Goal: Task Accomplishment & Management: Manage account settings

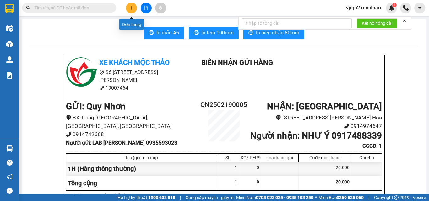
click at [132, 7] on icon "plus" at bounding box center [131, 8] width 4 height 4
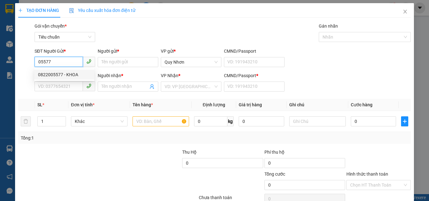
drag, startPoint x: 40, startPoint y: 62, endPoint x: 80, endPoint y: 66, distance: 39.8
click at [77, 67] on input "05577" at bounding box center [59, 62] width 48 height 10
click at [70, 76] on div "0775566039 - [PERSON_NAME]" at bounding box center [69, 74] width 62 height 7
type input "0775566039"
type input "THANH"
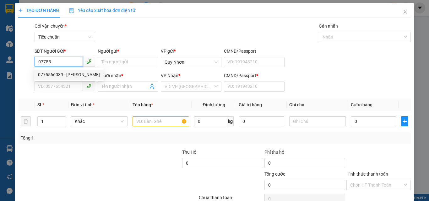
type input "0978217557"
type input "HƯNG"
type input "K"
type input "30.000"
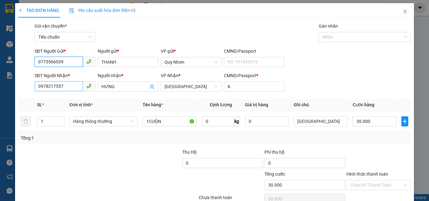
type input "0775566039"
drag, startPoint x: 68, startPoint y: 86, endPoint x: 17, endPoint y: 96, distance: 52.7
click at [17, 96] on div "TẠO ĐƠN HÀNG Yêu cầu xuất hóa đơn điện tử Transit Pickup Surcharge Ids Transit …" at bounding box center [214, 114] width 399 height 222
type input "00000000000000000000000000000000000000000000000000000000000"
drag, startPoint x: 78, startPoint y: 85, endPoint x: 16, endPoint y: 108, distance: 65.8
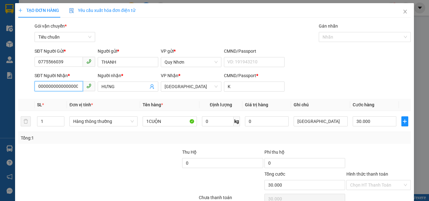
click at [16, 108] on div "TẠO ĐƠN HÀNG Yêu cầu xuất hóa đơn điện tử Transit Pickup Surcharge Ids Transit …" at bounding box center [214, 114] width 399 height 222
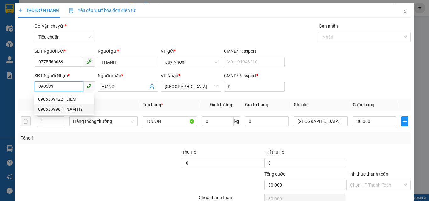
click at [61, 107] on div "0905339981 - NAM HY" at bounding box center [64, 109] width 52 height 7
type input "0905339981"
type input "NAM HY"
type input "A"
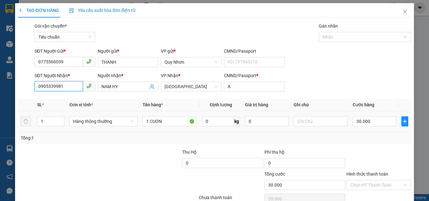
scroll to position [31, 0]
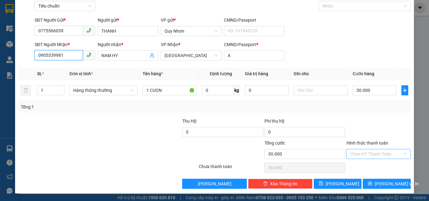
type input "0905339981"
click at [367, 152] on input "Hình thức thanh toán" at bounding box center [376, 153] width 52 height 9
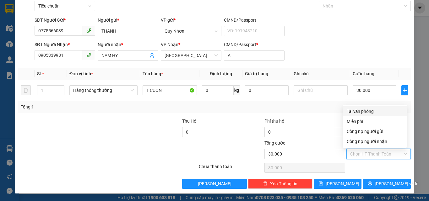
click at [363, 112] on div "Tại văn phòng" at bounding box center [375, 111] width 56 height 7
type input "0"
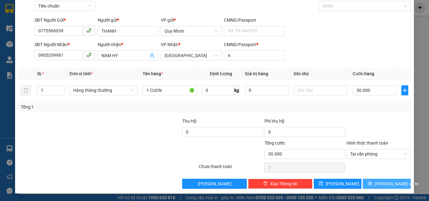
click at [369, 181] on button "[PERSON_NAME] và In" at bounding box center [387, 184] width 48 height 10
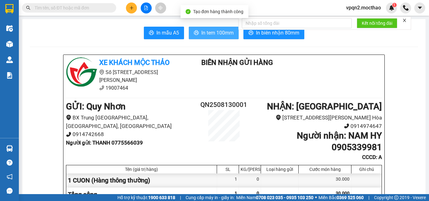
click at [215, 30] on span "In tem 100mm" at bounding box center [217, 33] width 32 height 8
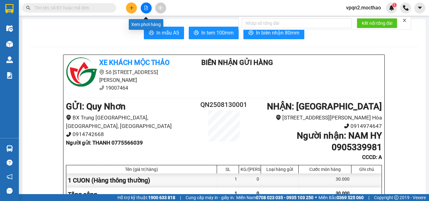
drag, startPoint x: 149, startPoint y: 6, endPoint x: 122, endPoint y: 17, distance: 29.1
click at [144, 7] on button at bounding box center [146, 8] width 11 height 11
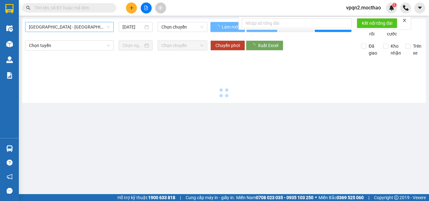
type input "[DATE]"
click at [86, 26] on span "[GEOGRAPHIC_DATA] - [GEOGRAPHIC_DATA]" at bounding box center [69, 26] width 81 height 9
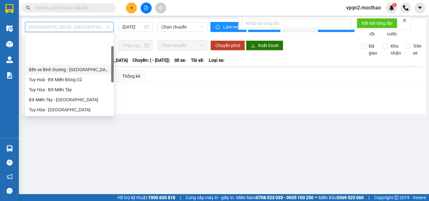
scroll to position [31, 0]
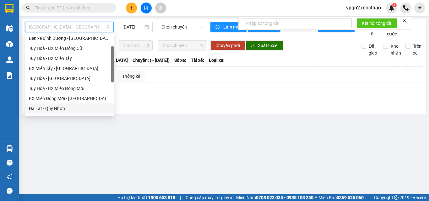
drag, startPoint x: 47, startPoint y: 106, endPoint x: 122, endPoint y: 40, distance: 99.8
click at [47, 105] on div "Đà Lạt - Quy Nhơn" at bounding box center [69, 108] width 81 height 7
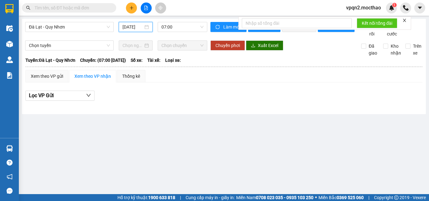
click at [133, 24] on input "[DATE]" at bounding box center [132, 27] width 21 height 7
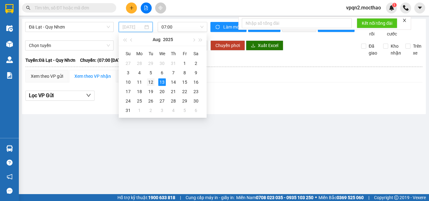
click at [149, 80] on div "12" at bounding box center [151, 82] width 8 height 8
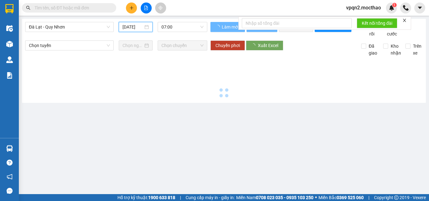
type input "[DATE]"
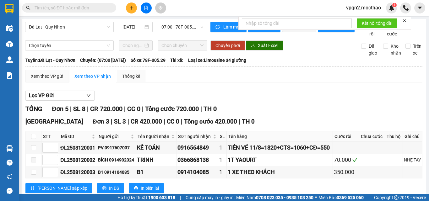
click at [404, 21] on icon "close" at bounding box center [404, 20] width 4 height 4
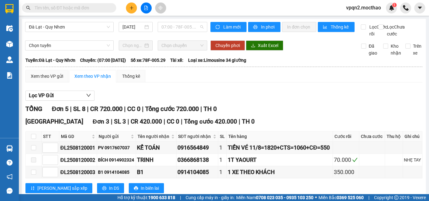
drag, startPoint x: 184, startPoint y: 26, endPoint x: 176, endPoint y: 35, distance: 12.2
click at [184, 26] on span "07:00 - 78F-005.29" at bounding box center [182, 26] width 42 height 9
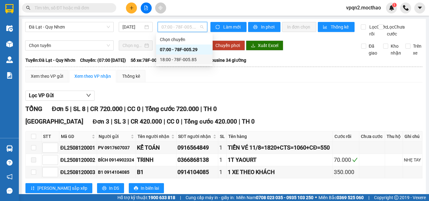
click at [171, 58] on div "18:00 - 78F-005.85" at bounding box center [184, 59] width 49 height 7
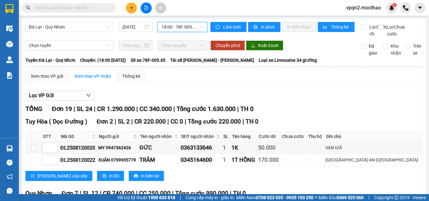
scroll to position [157, 0]
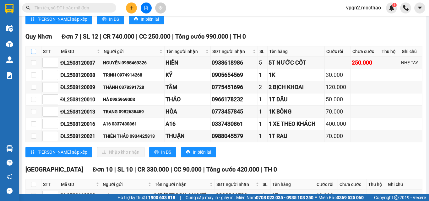
click at [34, 54] on input "checkbox" at bounding box center [33, 51] width 5 height 5
checkbox input "true"
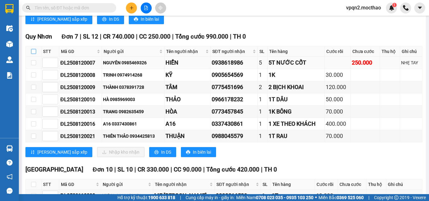
checkbox input "true"
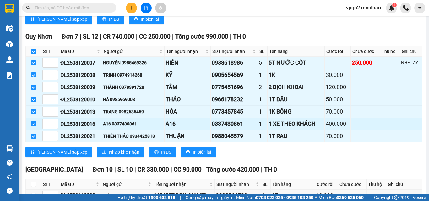
click at [33, 126] on input "checkbox" at bounding box center [33, 123] width 5 height 5
checkbox input "false"
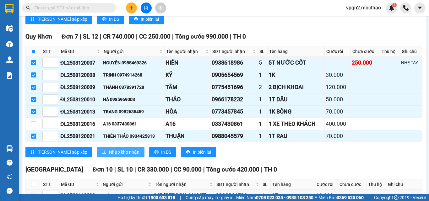
click at [109, 156] on span "Nhập kho nhận" at bounding box center [124, 152] width 30 height 7
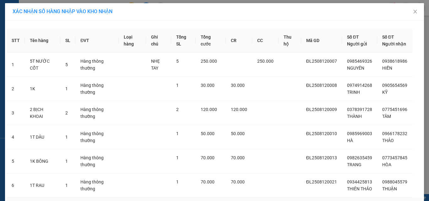
scroll to position [56, 0]
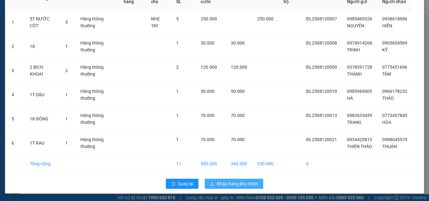
click at [223, 186] on span "Nhập hàng kho nhận" at bounding box center [237, 183] width 41 height 7
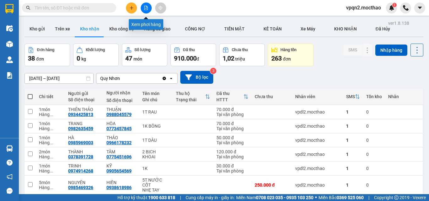
drag, startPoint x: 141, startPoint y: 8, endPoint x: 87, endPoint y: 25, distance: 56.3
click at [140, 7] on div at bounding box center [145, 8] width 47 height 11
click at [145, 8] on icon "file-add" at bounding box center [146, 8] width 4 height 4
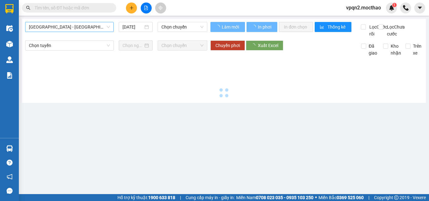
type input "[DATE]"
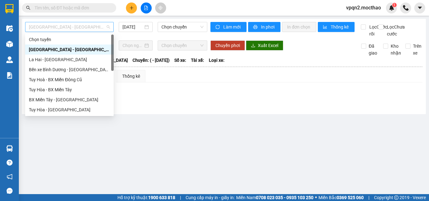
click at [87, 26] on span "[GEOGRAPHIC_DATA] - [GEOGRAPHIC_DATA]" at bounding box center [69, 26] width 81 height 9
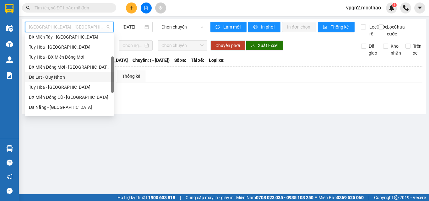
click at [60, 76] on div "Đà Lạt - Quy Nhơn" at bounding box center [69, 77] width 81 height 7
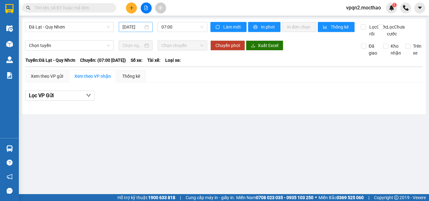
click at [132, 30] on div "[DATE]" at bounding box center [136, 27] width 34 height 10
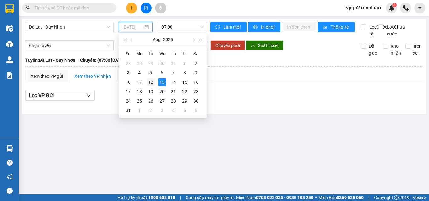
drag, startPoint x: 150, startPoint y: 83, endPoint x: 164, endPoint y: 31, distance: 53.4
click at [150, 82] on div "12" at bounding box center [151, 82] width 8 height 8
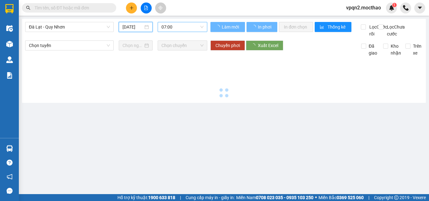
type input "[DATE]"
click at [166, 28] on span "07:00" at bounding box center [182, 26] width 42 height 9
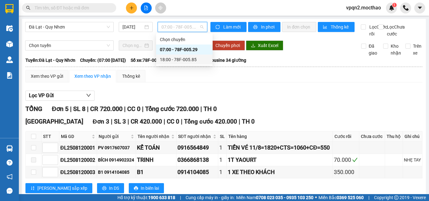
click at [171, 60] on div "18:00 - 78F-005.85" at bounding box center [184, 59] width 49 height 7
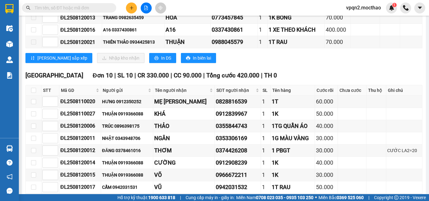
scroll to position [157, 0]
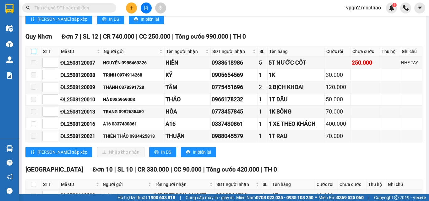
click at [34, 54] on input "checkbox" at bounding box center [33, 51] width 5 height 5
checkbox input "true"
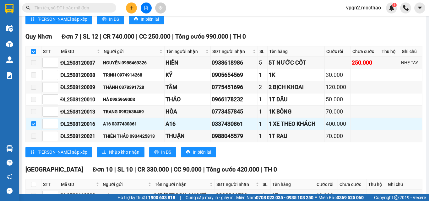
click at [34, 54] on input "checkbox" at bounding box center [33, 51] width 5 height 5
checkbox input "false"
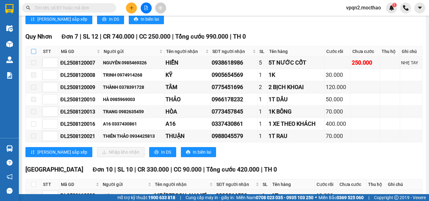
scroll to position [0, 0]
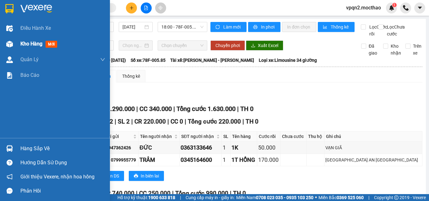
click at [22, 41] on span "Kho hàng" at bounding box center [31, 44] width 22 height 6
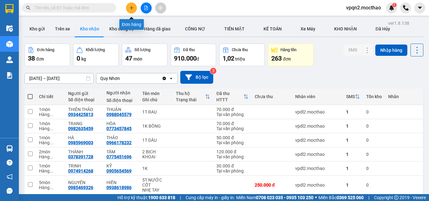
click at [132, 8] on icon "plus" at bounding box center [131, 8] width 4 height 4
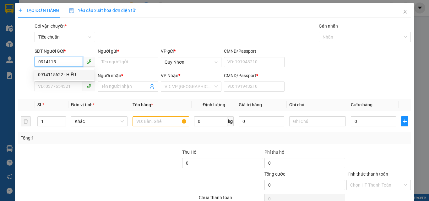
click at [58, 76] on div "0914115622 - HIẾU" at bounding box center [64, 74] width 52 height 7
type input "0914115622"
type input "HIẾU"
type input "0989106155"
type input "LIÊN"
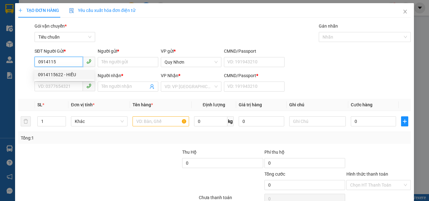
type input "A"
type input "50.000"
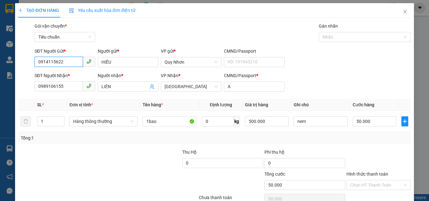
scroll to position [31, 0]
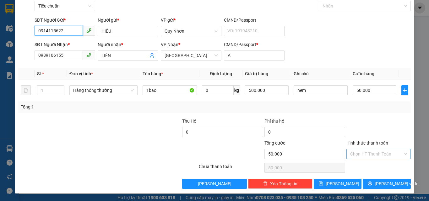
type input "0914115622"
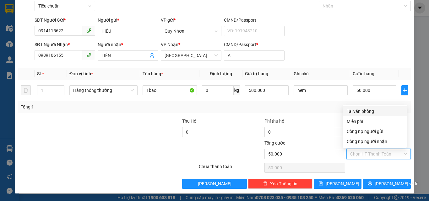
click at [373, 152] on input "Hình thức thanh toán" at bounding box center [376, 153] width 52 height 9
click at [370, 110] on div "Tại văn phòng" at bounding box center [375, 111] width 56 height 7
type input "0"
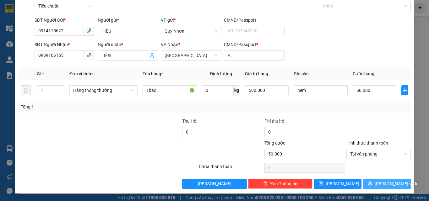
click at [379, 182] on span "[PERSON_NAME] và In" at bounding box center [396, 183] width 44 height 7
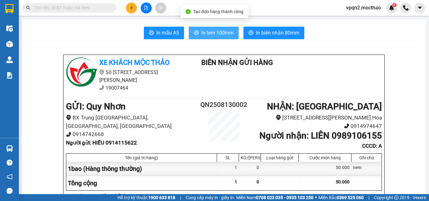
click at [218, 31] on span "In tem 100mm" at bounding box center [217, 33] width 32 height 8
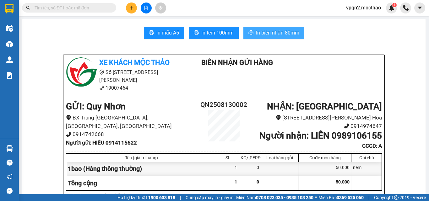
click at [280, 33] on span "In biên nhận 80mm" at bounding box center [277, 33] width 43 height 8
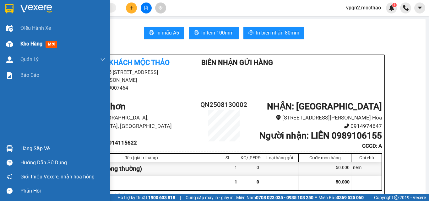
click at [13, 46] on div at bounding box center [9, 44] width 11 height 11
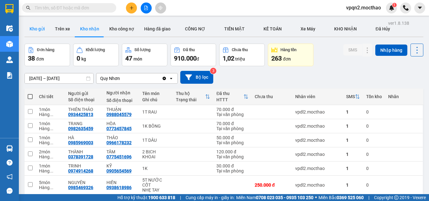
click at [39, 27] on button "Kho gửi" at bounding box center [36, 28] width 25 height 15
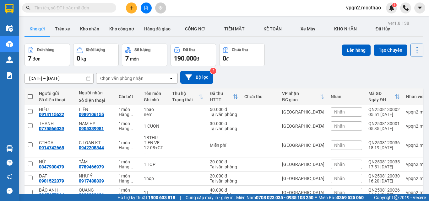
click at [29, 96] on span at bounding box center [30, 96] width 5 height 5
click at [30, 94] on input "checkbox" at bounding box center [30, 94] width 0 height 0
checkbox input "true"
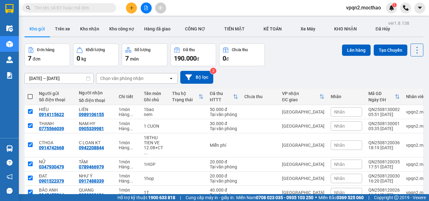
checkbox input "true"
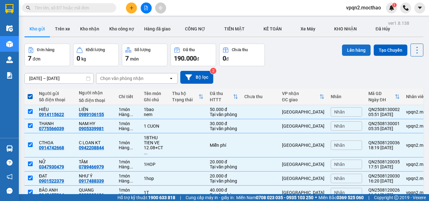
click at [345, 51] on button "Lên hàng" at bounding box center [356, 50] width 29 height 11
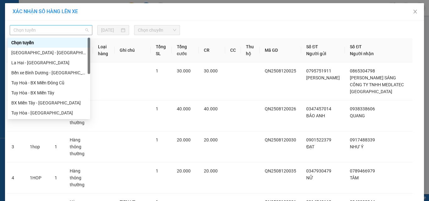
click at [59, 28] on span "Chọn tuyến" at bounding box center [50, 29] width 75 height 9
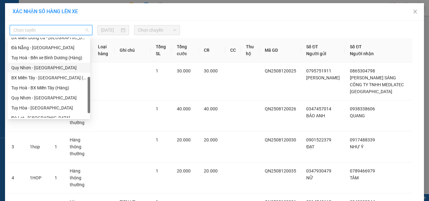
click at [43, 66] on div "Quy Nhơn - Đà Lạt" at bounding box center [48, 67] width 75 height 7
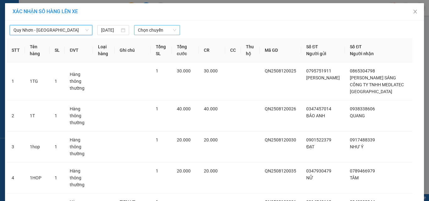
click at [151, 30] on span "Chọn chuyến" at bounding box center [157, 29] width 39 height 9
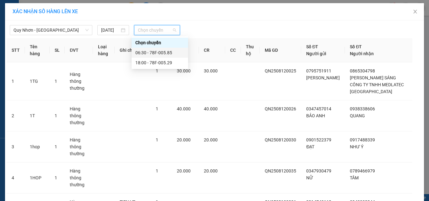
click at [152, 53] on div "06:30 - 78F-005.85" at bounding box center [159, 52] width 49 height 7
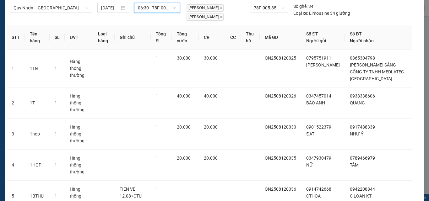
scroll to position [148, 0]
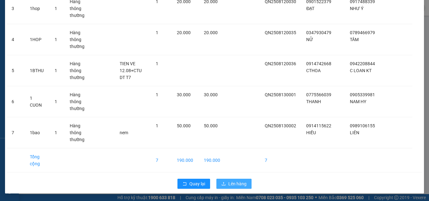
drag, startPoint x: 233, startPoint y: 185, endPoint x: 234, endPoint y: 181, distance: 4.3
click at [234, 181] on span "Lên hàng" at bounding box center [237, 183] width 18 height 7
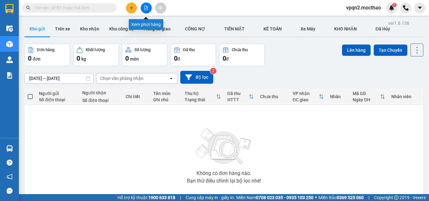
click at [144, 9] on icon "file-add" at bounding box center [146, 8] width 4 height 4
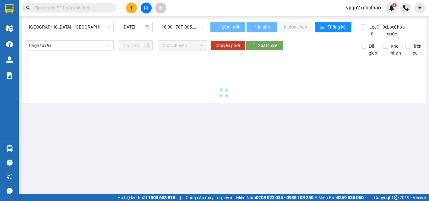
type input "[DATE]"
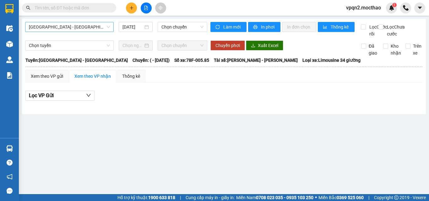
click at [97, 28] on span "[GEOGRAPHIC_DATA] - [GEOGRAPHIC_DATA]" at bounding box center [69, 26] width 81 height 9
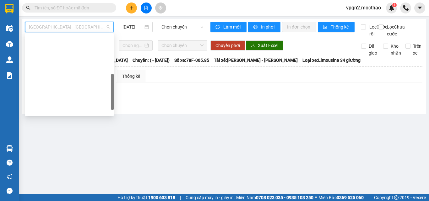
scroll to position [126, 0]
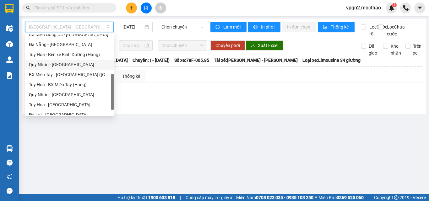
click at [58, 62] on div "Quy Nhơn - Đà Lạt" at bounding box center [69, 64] width 81 height 7
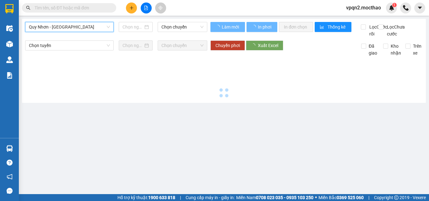
type input "[DATE]"
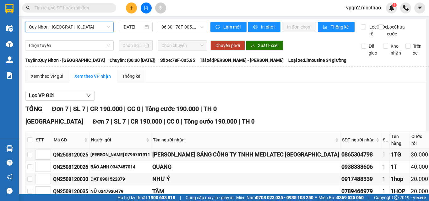
scroll to position [94, 0]
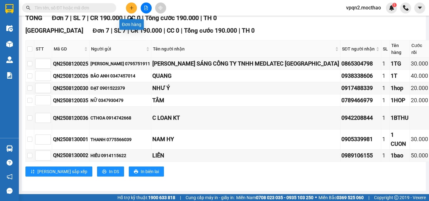
click at [134, 6] on button at bounding box center [131, 8] width 11 height 11
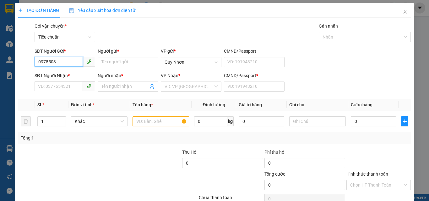
drag, startPoint x: 51, startPoint y: 65, endPoint x: 19, endPoint y: 71, distance: 32.3
click at [19, 71] on form "SĐT Người Gửi * 0978503 0978503 Người gửi * Tên người gửi VP gửi * Quy Nhơn CMN…" at bounding box center [214, 71] width 392 height 46
type input "1"
click at [402, 13] on icon "close" at bounding box center [404, 11] width 5 height 5
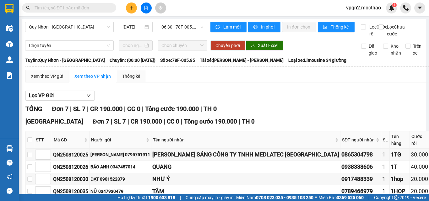
click at [130, 8] on icon "plus" at bounding box center [131, 8] width 4 height 4
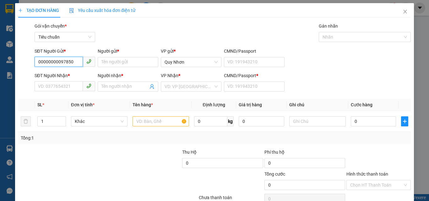
type input "000000000978503"
drag, startPoint x: 78, startPoint y: 60, endPoint x: 4, endPoint y: 74, distance: 75.1
click at [4, 74] on div "TẠO ĐƠN HÀNG Yêu cầu xuất hóa đơn điện tử Transit Pickup Surcharge Ids Transit …" at bounding box center [214, 100] width 429 height 201
click at [67, 62] on input "097850317" at bounding box center [59, 62] width 48 height 10
type input "0978503179"
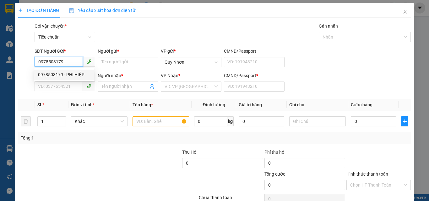
click at [67, 75] on div "0978503179 - PHI HIỆP" at bounding box center [64, 74] width 52 height 7
type input "PHI HIỆP"
type input "0914110055"
type input "BS Loan"
type input "a"
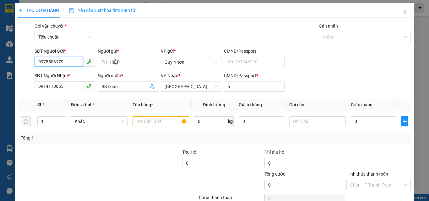
type input "20.000"
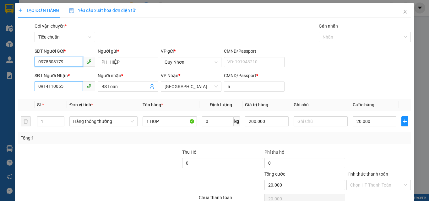
type input "0978503179"
drag, startPoint x: 68, startPoint y: 84, endPoint x: 0, endPoint y: 109, distance: 72.3
click at [0, 109] on div "TẠO ĐƠN HÀNG Yêu cầu xuất hóa đơn điện tử Transit Pickup Surcharge Ids Transit …" at bounding box center [214, 100] width 429 height 201
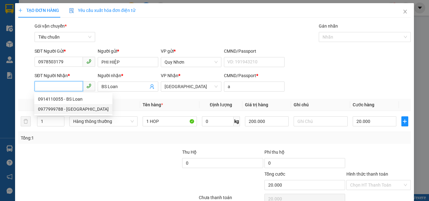
click at [65, 109] on div "0977999788 - MỸ NHA" at bounding box center [73, 109] width 71 height 7
type input "0977999788"
type input "MỸ NHA"
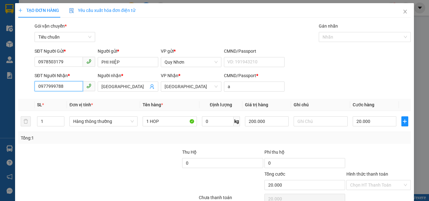
scroll to position [31, 0]
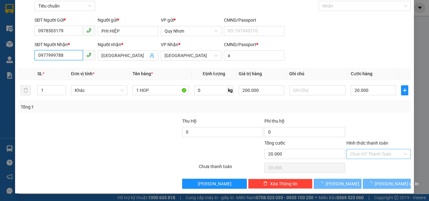
type input "0977999788"
click at [363, 153] on input "Hình thức thanh toán" at bounding box center [376, 153] width 52 height 9
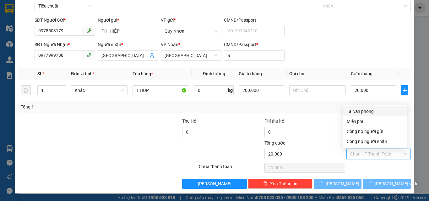
click at [364, 109] on div "Tại văn phòng" at bounding box center [375, 111] width 56 height 7
type input "0"
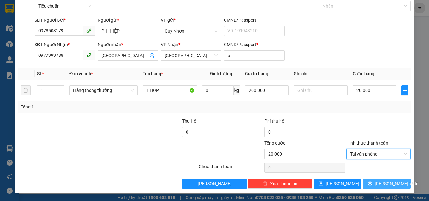
click at [367, 184] on button "[PERSON_NAME] và In" at bounding box center [387, 184] width 48 height 10
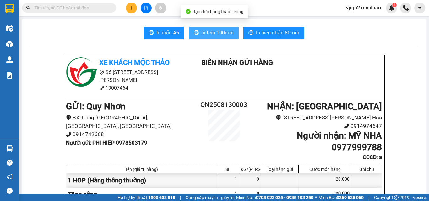
click at [230, 35] on span "In tem 100mm" at bounding box center [217, 33] width 32 height 8
click at [216, 33] on span "In tem 100mm" at bounding box center [217, 33] width 32 height 8
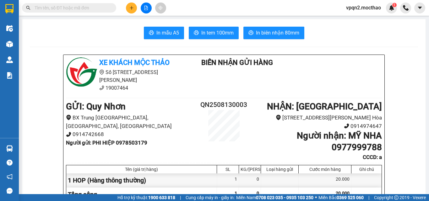
click at [134, 13] on div at bounding box center [145, 8] width 47 height 11
click at [134, 9] on button at bounding box center [131, 8] width 11 height 11
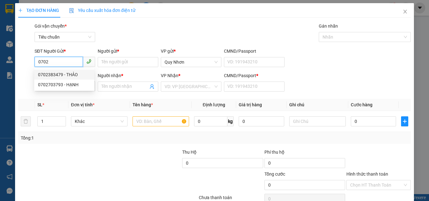
click at [70, 73] on div "0702383479 - THẢO" at bounding box center [64, 74] width 52 height 7
type input "0702383479"
type input "THẢO"
type input "0976375521"
type input "LẬP"
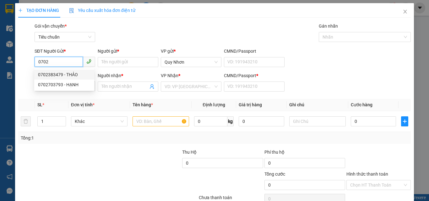
type input "A"
type input "160.000"
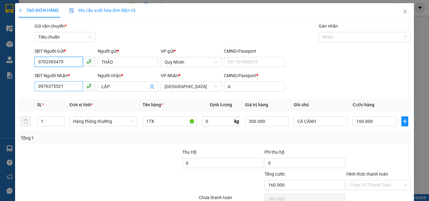
type input "0702383479"
drag, startPoint x: 65, startPoint y: 87, endPoint x: 9, endPoint y: 99, distance: 57.6
click at [8, 99] on div "TẠO ĐƠN HÀNG Yêu cầu xuất hóa đơn điện tử Transit Pickup Surcharge Ids Transit …" at bounding box center [214, 100] width 429 height 201
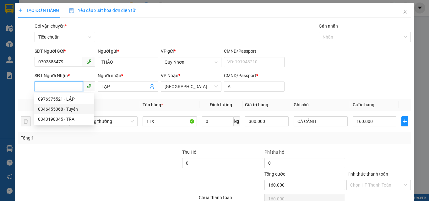
click at [63, 108] on div "0346455068 - Tuyên" at bounding box center [64, 109] width 52 height 7
type input "0346455068"
type input "Tuyên"
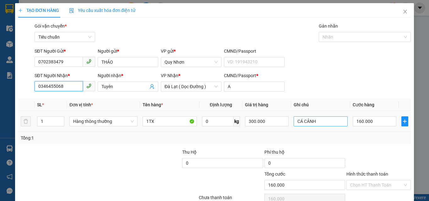
type input "120.000"
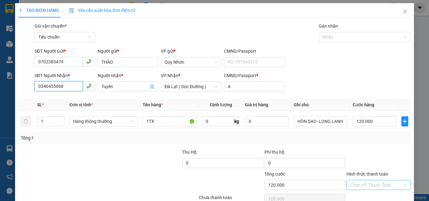
type input "0346455068"
click at [378, 185] on input "Hình thức thanh toán" at bounding box center [376, 184] width 52 height 9
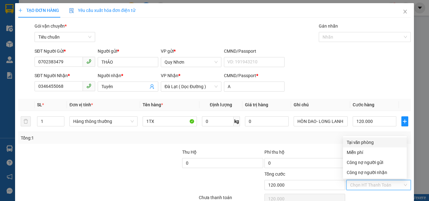
click at [369, 143] on div "Tại văn phòng" at bounding box center [375, 142] width 56 height 7
type input "0"
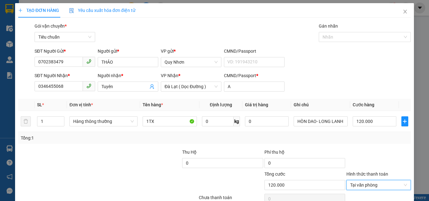
scroll to position [31, 0]
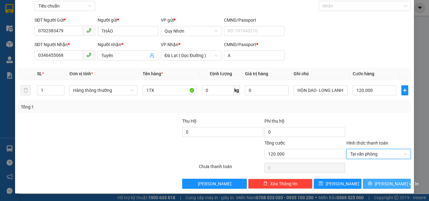
click at [372, 183] on icon "printer" at bounding box center [370, 184] width 4 height 4
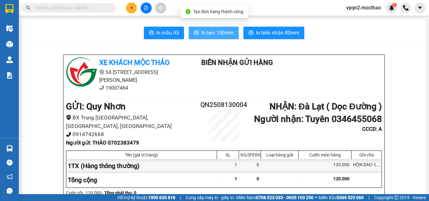
click at [223, 34] on span "In tem 100mm" at bounding box center [217, 33] width 32 height 8
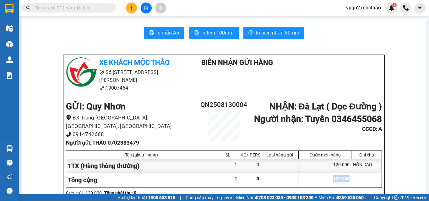
click at [331, 180] on div "120.000" at bounding box center [324, 180] width 53 height 14
click at [294, 31] on span "In biên nhận 80mm" at bounding box center [277, 33] width 43 height 8
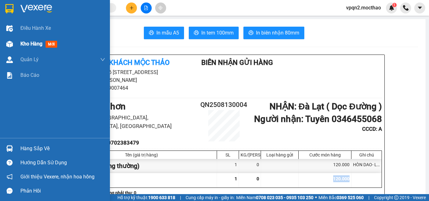
click at [9, 43] on img at bounding box center [9, 44] width 7 height 7
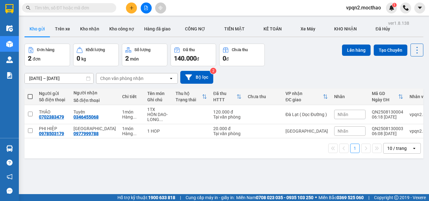
click at [30, 97] on span at bounding box center [30, 96] width 5 height 5
click at [30, 94] on input "checkbox" at bounding box center [30, 94] width 0 height 0
checkbox input "true"
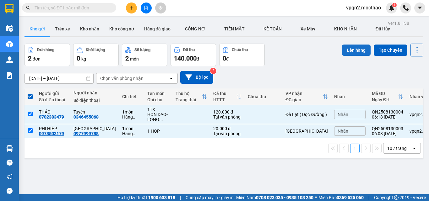
click at [358, 52] on button "Lên hàng" at bounding box center [356, 50] width 29 height 11
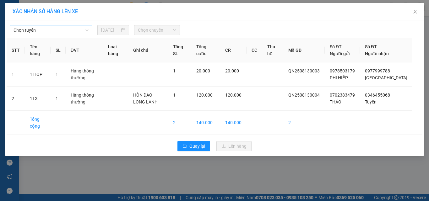
click at [56, 30] on span "Chọn tuyến" at bounding box center [50, 29] width 75 height 9
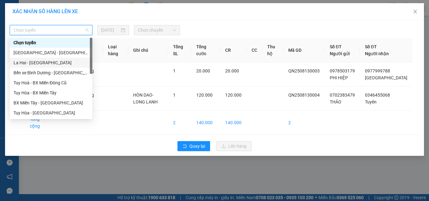
scroll to position [126, 0]
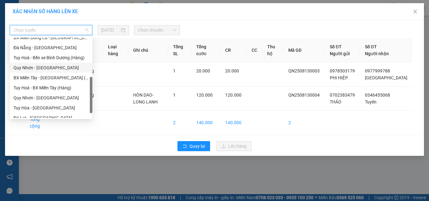
click at [44, 67] on div "Quy Nhơn - Đà Lạt" at bounding box center [50, 67] width 75 height 7
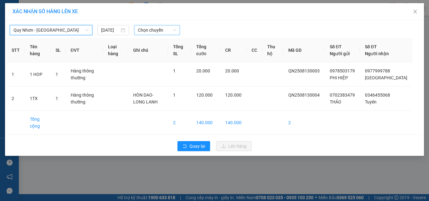
click at [152, 28] on span "Chọn chuyến" at bounding box center [157, 29] width 39 height 9
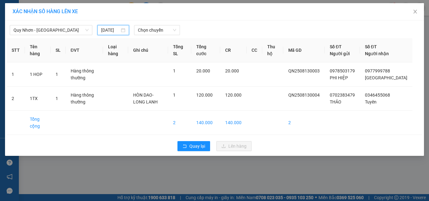
click at [110, 32] on input "[DATE]" at bounding box center [110, 30] width 18 height 7
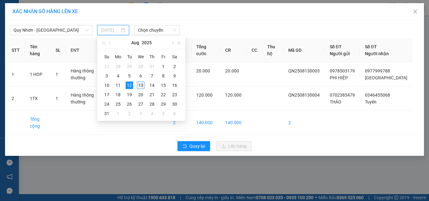
click at [138, 86] on div "13" at bounding box center [141, 86] width 8 height 8
type input "[DATE]"
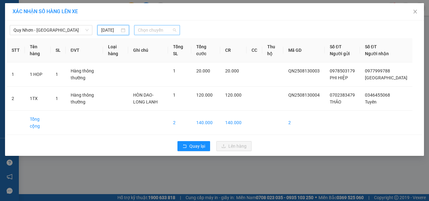
click at [157, 33] on span "Chọn chuyến" at bounding box center [157, 29] width 39 height 9
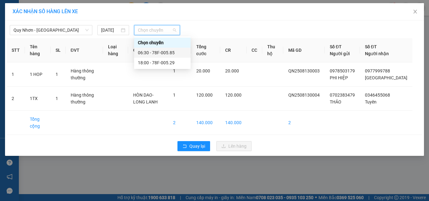
click at [157, 53] on div "06:30 - 78F-005.85" at bounding box center [162, 52] width 49 height 7
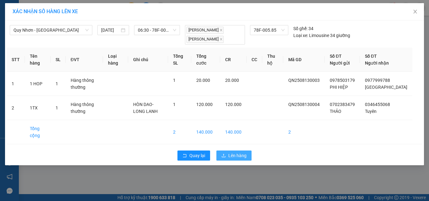
click at [231, 159] on span "Lên hàng" at bounding box center [237, 155] width 18 height 7
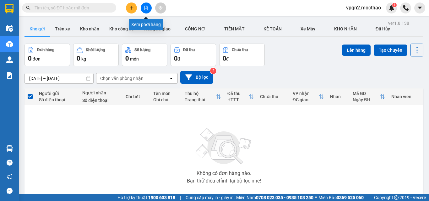
click at [145, 9] on icon "file-add" at bounding box center [146, 8] width 4 height 4
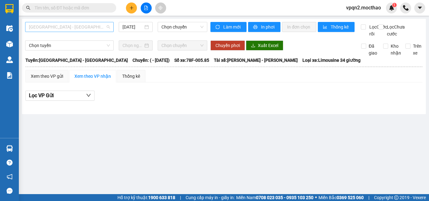
click at [88, 28] on span "[GEOGRAPHIC_DATA] - [GEOGRAPHIC_DATA]" at bounding box center [69, 26] width 81 height 9
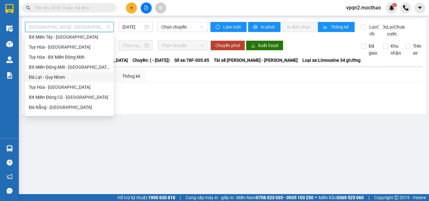
scroll to position [126, 0]
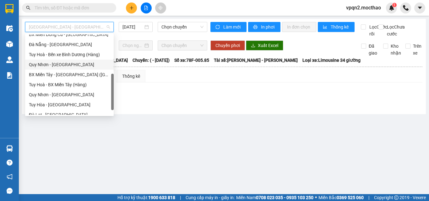
click at [60, 65] on div "Quy Nhơn - Đà Lạt" at bounding box center [69, 64] width 81 height 7
type input "[DATE]"
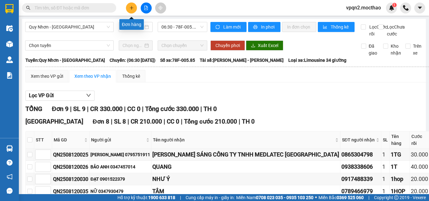
click at [134, 5] on button at bounding box center [131, 8] width 11 height 11
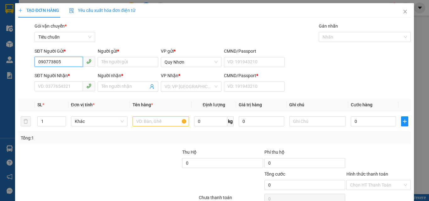
type input "0907738056"
click at [68, 75] on div "0907738056 - TÂN" at bounding box center [64, 74] width 52 height 7
type input "TÂN"
type input "0972019760"
type input "TÁNH"
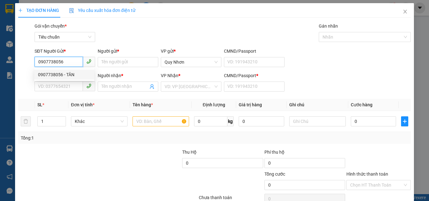
type input "S"
type input "30.000"
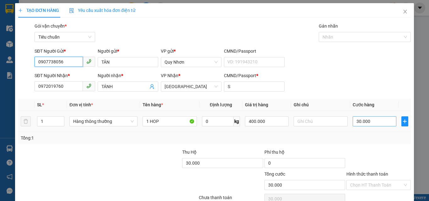
type input "0907738056"
click at [371, 121] on input "30.000" at bounding box center [373, 121] width 43 height 10
type input "2"
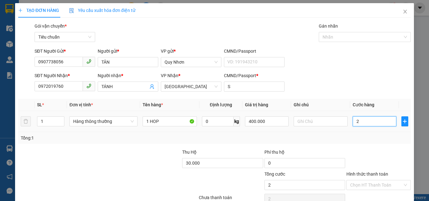
type input "20"
type input "200"
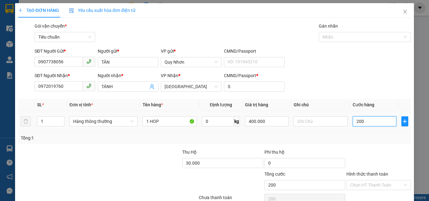
type input "2.000"
type input "20.000"
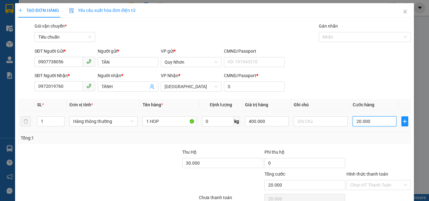
scroll to position [31, 0]
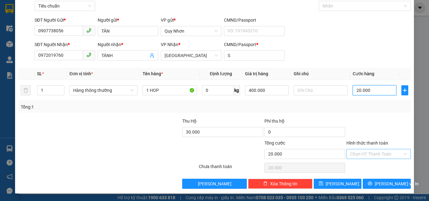
type input "20.000"
click at [368, 154] on input "Hình thức thanh toán" at bounding box center [376, 153] width 52 height 9
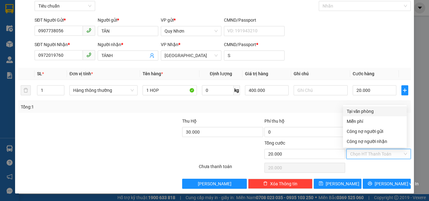
click at [366, 112] on div "Tại văn phòng" at bounding box center [375, 111] width 56 height 7
type input "0"
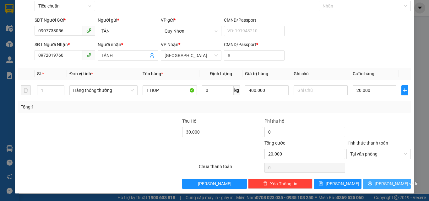
click at [375, 184] on button "[PERSON_NAME] và In" at bounding box center [387, 184] width 48 height 10
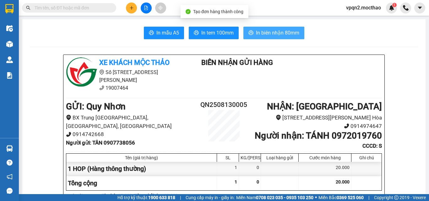
click at [272, 35] on span "In biên nhận 80mm" at bounding box center [277, 33] width 43 height 8
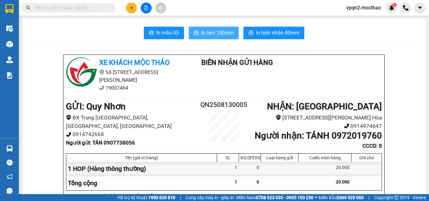
click at [213, 33] on span "In tem 100mm" at bounding box center [217, 33] width 32 height 8
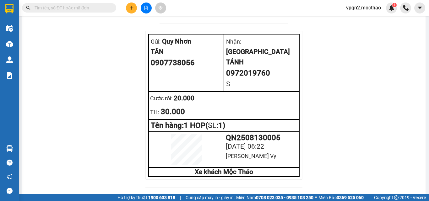
scroll to position [931, 0]
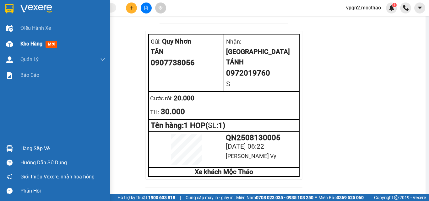
click at [35, 45] on span "Kho hàng" at bounding box center [31, 44] width 22 height 6
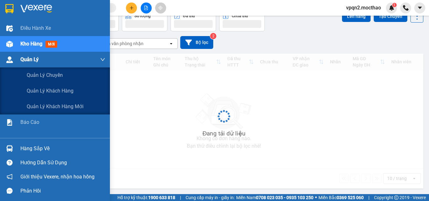
click at [32, 62] on span "Quản Lý" at bounding box center [29, 60] width 18 height 8
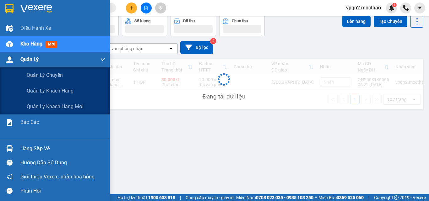
scroll to position [29, 0]
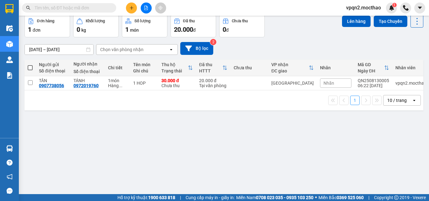
click at [31, 69] on span at bounding box center [30, 67] width 5 height 5
click at [30, 65] on input "checkbox" at bounding box center [30, 65] width 0 height 0
checkbox input "true"
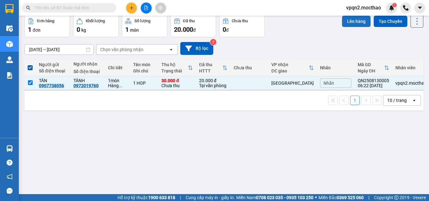
click at [348, 23] on button "Lên hàng" at bounding box center [356, 21] width 29 height 11
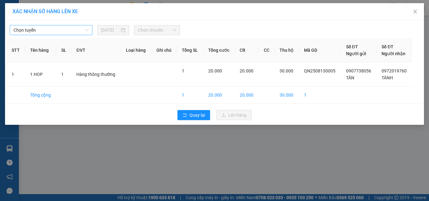
click at [53, 33] on span "Chọn tuyến" at bounding box center [50, 29] width 75 height 9
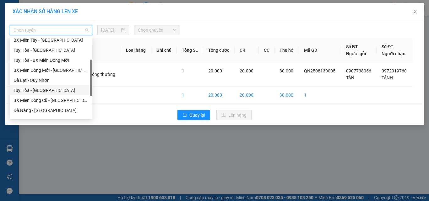
scroll to position [94, 0]
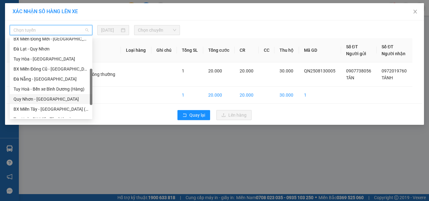
click at [40, 99] on div "Quy Nhơn - Đà Lạt" at bounding box center [50, 99] width 75 height 7
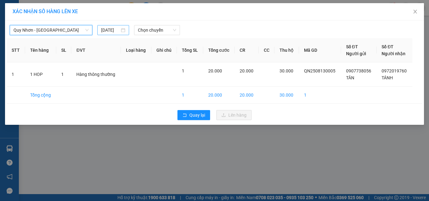
click at [112, 31] on input "[DATE]" at bounding box center [110, 30] width 18 height 7
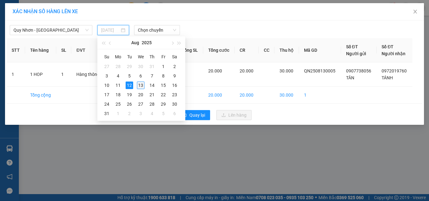
click at [143, 85] on div "13" at bounding box center [141, 86] width 8 height 8
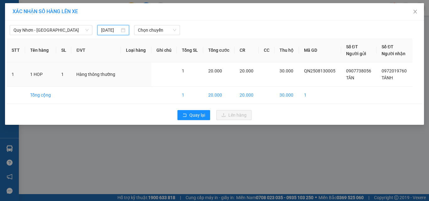
type input "[DATE]"
click at [156, 32] on span "Chọn chuyến" at bounding box center [157, 29] width 39 height 9
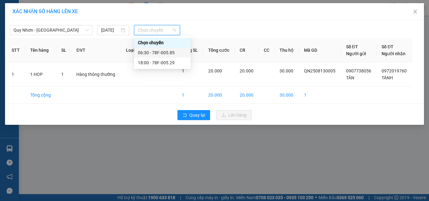
click at [155, 53] on div "06:30 - 78F-005.85" at bounding box center [162, 52] width 49 height 7
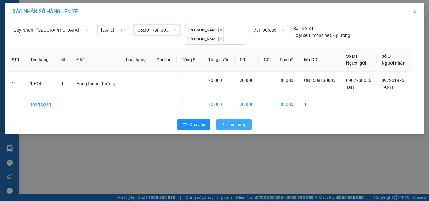
click at [229, 125] on span "Lên hàng" at bounding box center [237, 124] width 18 height 7
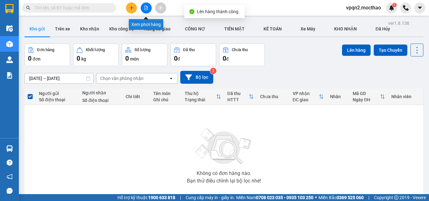
click at [144, 9] on icon "file-add" at bounding box center [145, 8] width 3 height 4
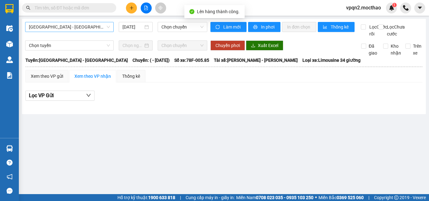
drag, startPoint x: 88, startPoint y: 24, endPoint x: 83, endPoint y: 26, distance: 5.7
click at [87, 24] on span "[GEOGRAPHIC_DATA] - [GEOGRAPHIC_DATA]" at bounding box center [69, 26] width 81 height 9
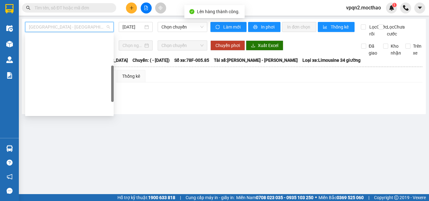
scroll to position [126, 0]
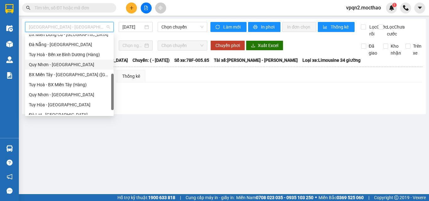
click at [62, 66] on div "Quy Nhơn - Đà Lạt" at bounding box center [69, 64] width 81 height 7
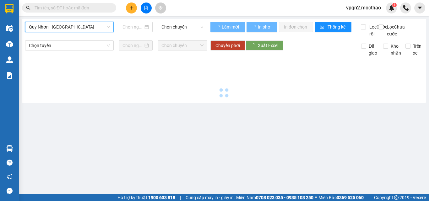
type input "[DATE]"
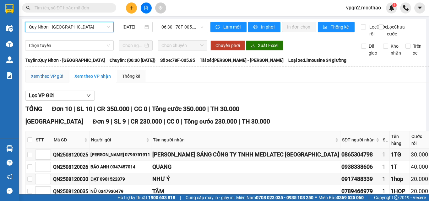
click at [55, 80] on div "Xem theo VP gửi" at bounding box center [47, 76] width 32 height 7
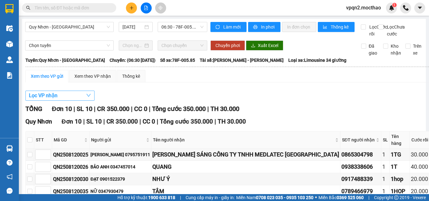
click at [54, 99] on span "Lọc VP nhận" at bounding box center [43, 96] width 29 height 8
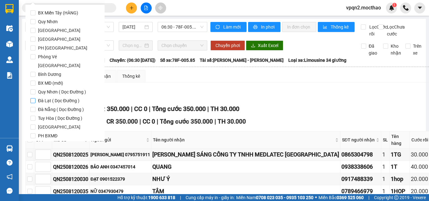
click at [56, 96] on span "Đà Lạt ( Dọc Đường )" at bounding box center [58, 100] width 46 height 9
click at [35, 98] on input "Đà Lạt ( Dọc Đường )" at bounding box center [32, 100] width 5 height 5
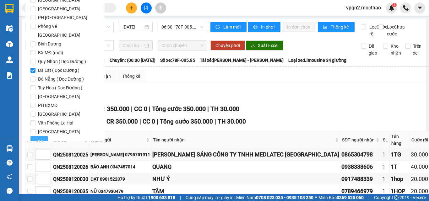
click at [42, 138] on span "Lọc" at bounding box center [38, 141] width 7 height 7
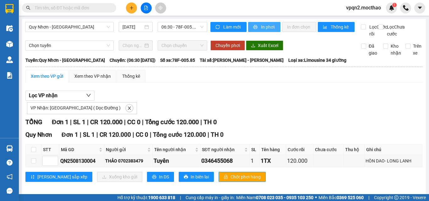
click at [272, 29] on span "In phơi" at bounding box center [268, 27] width 14 height 7
drag, startPoint x: 98, startPoint y: 115, endPoint x: 83, endPoint y: 110, distance: 15.7
click at [127, 110] on icon "close" at bounding box center [129, 108] width 4 height 4
checkbox input "false"
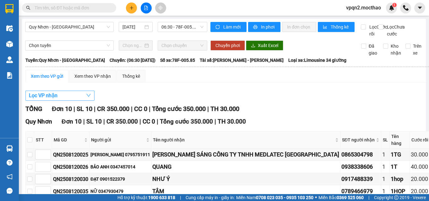
click at [63, 101] on button "Lọc VP nhận" at bounding box center [59, 96] width 69 height 10
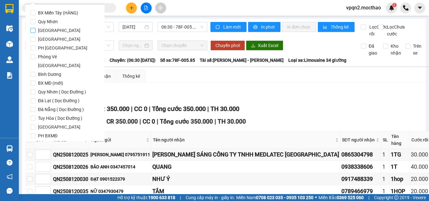
click at [48, 29] on span "[GEOGRAPHIC_DATA]" at bounding box center [58, 30] width 47 height 9
click at [35, 29] on input "[GEOGRAPHIC_DATA]" at bounding box center [32, 30] width 5 height 5
checkbox input "true"
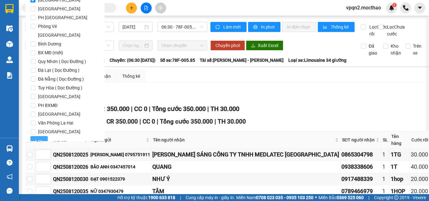
click at [41, 138] on span "Lọc" at bounding box center [38, 141] width 7 height 7
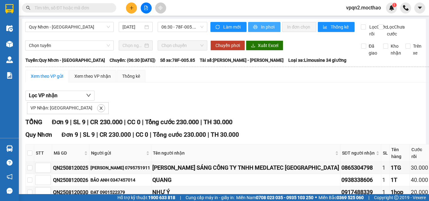
click at [263, 25] on span "In phơi" at bounding box center [268, 27] width 14 height 7
